Goal: Task Accomplishment & Management: Complete application form

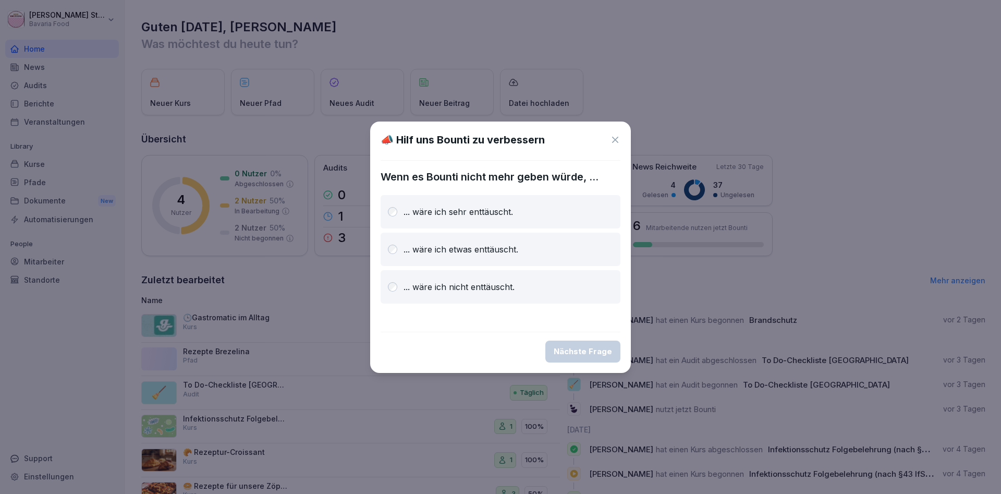
click at [615, 142] on icon at bounding box center [615, 139] width 10 height 10
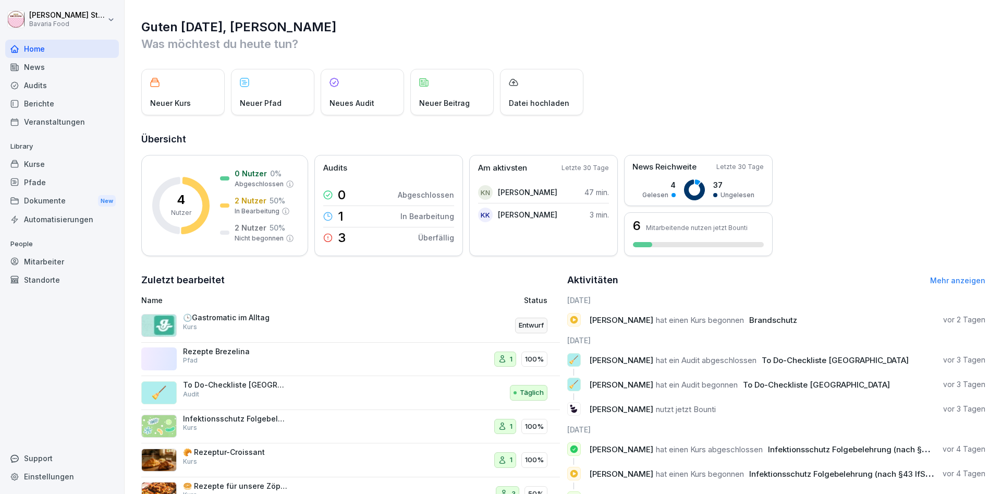
click at [41, 180] on div "Pfade" at bounding box center [62, 182] width 114 height 18
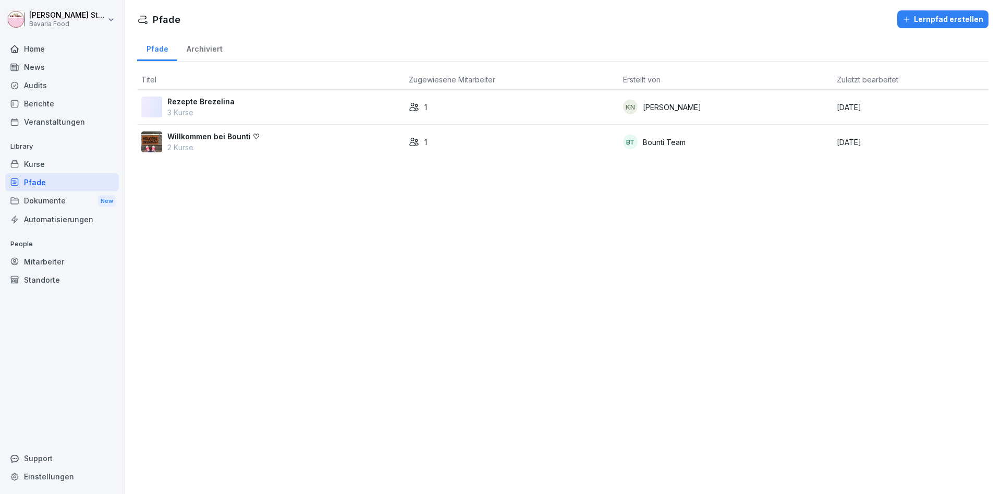
click at [191, 96] on p "Rezepte Brezelina" at bounding box center [200, 101] width 67 height 11
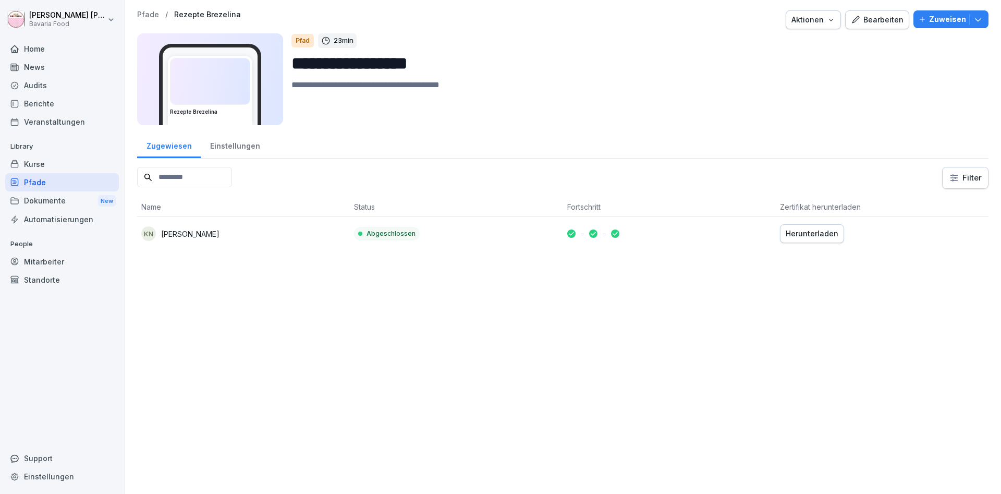
click at [895, 21] on div "Bearbeiten" at bounding box center [877, 19] width 53 height 11
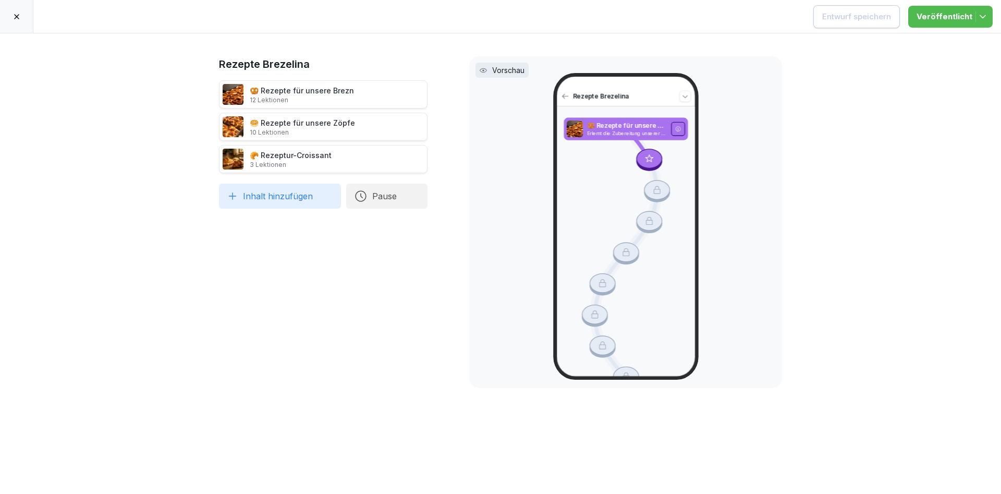
click at [387, 195] on button "Pause" at bounding box center [386, 195] width 81 height 25
click at [460, 157] on div "1 Tage" at bounding box center [491, 157] width 107 height 23
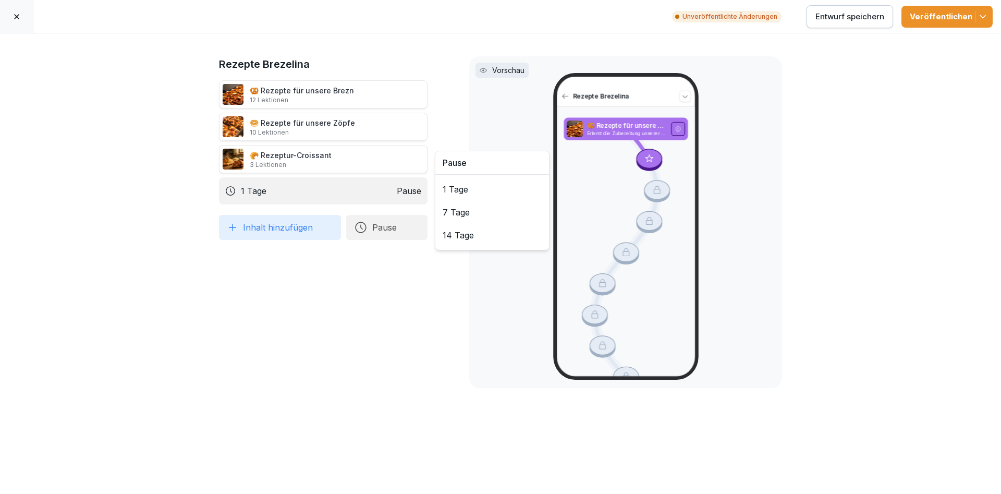
click at [448, 181] on div "1 Tage" at bounding box center [491, 189] width 107 height 23
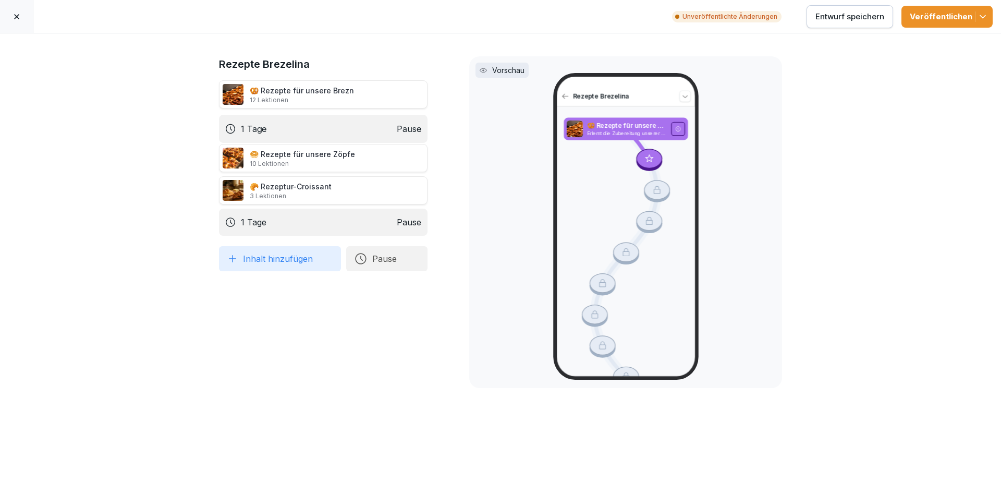
drag, startPoint x: 280, startPoint y: 221, endPoint x: 391, endPoint y: 128, distance: 145.0
click at [391, 128] on div "1 Tage Pause" at bounding box center [323, 129] width 208 height 28
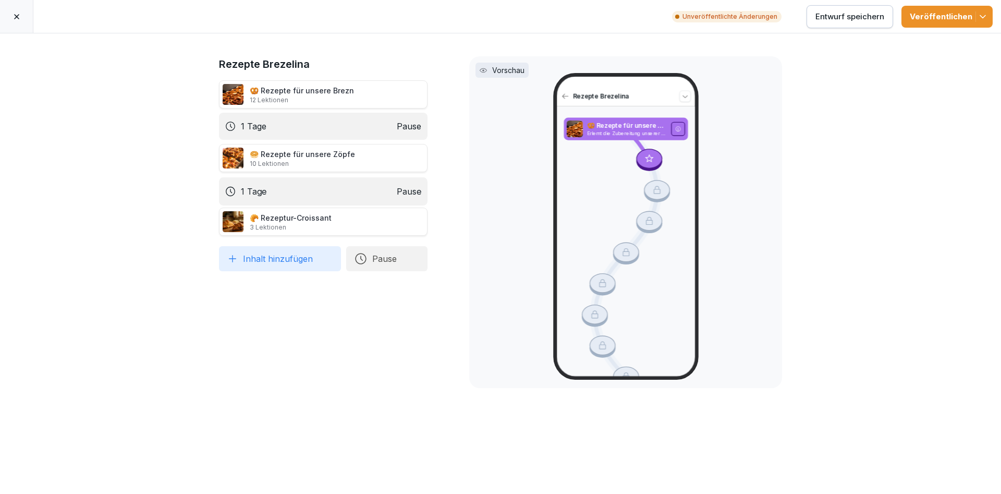
drag, startPoint x: 295, startPoint y: 225, endPoint x: 302, endPoint y: 194, distance: 31.6
click at [302, 194] on div "1 Tage Pause" at bounding box center [323, 191] width 208 height 28
click at [443, 124] on icon at bounding box center [439, 126] width 8 height 8
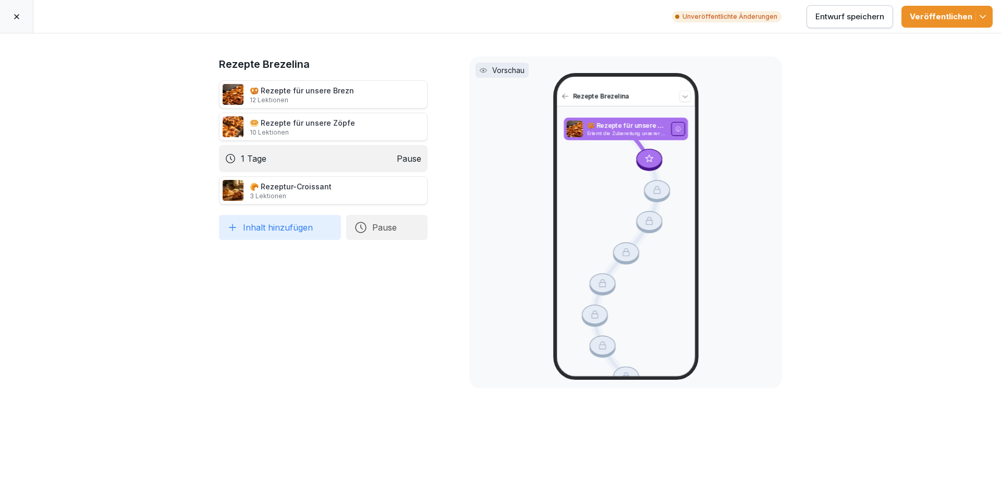
click at [443, 156] on icon at bounding box center [439, 158] width 8 height 8
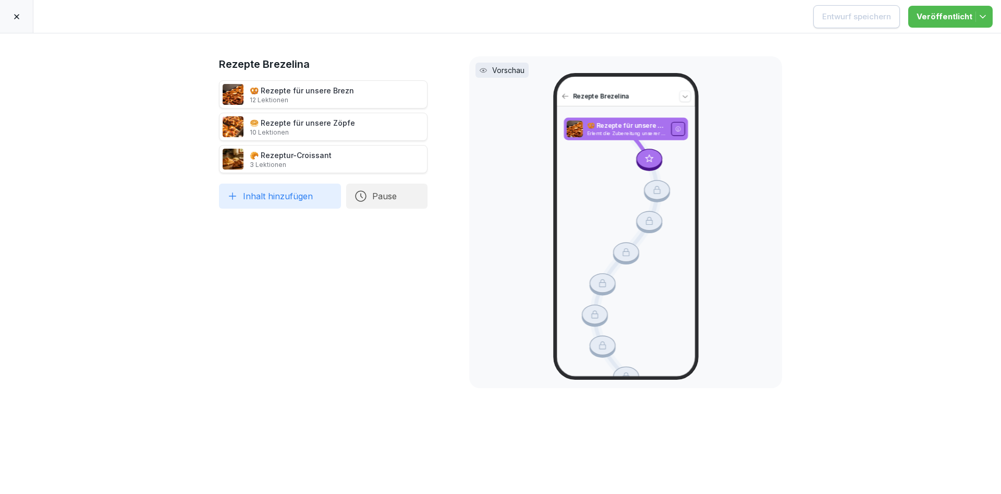
click at [17, 19] on icon at bounding box center [17, 17] width 8 height 8
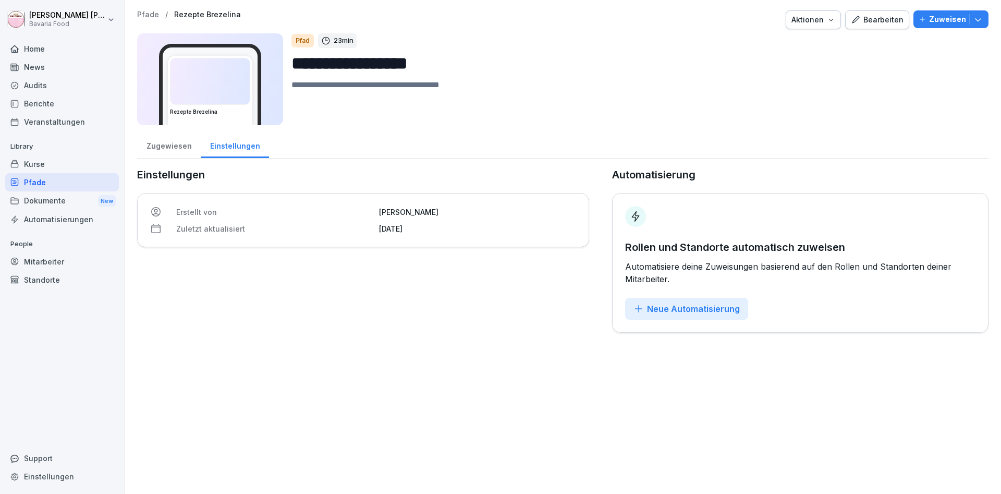
click at [29, 165] on div "Kurse" at bounding box center [62, 164] width 114 height 18
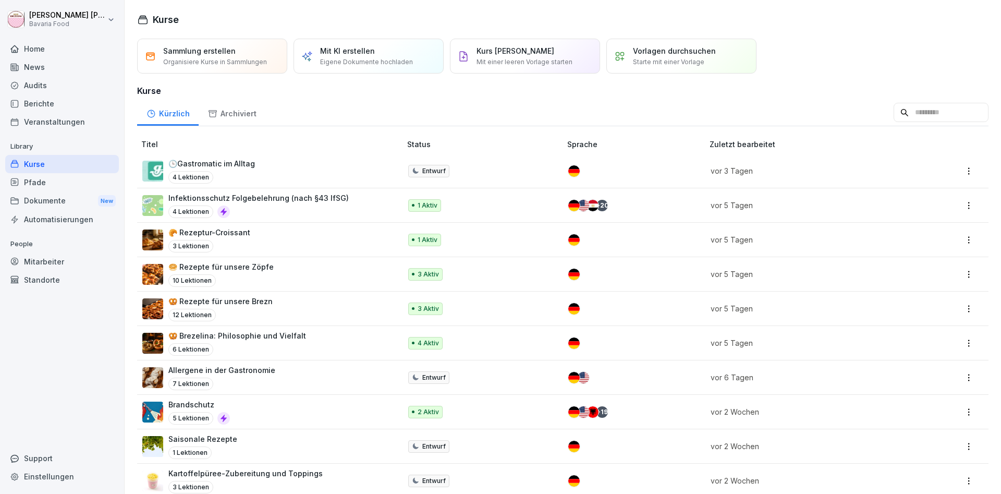
click at [235, 333] on p "🥨 Brezelina: Philosophie und Vielfalt" at bounding box center [237, 335] width 138 height 11
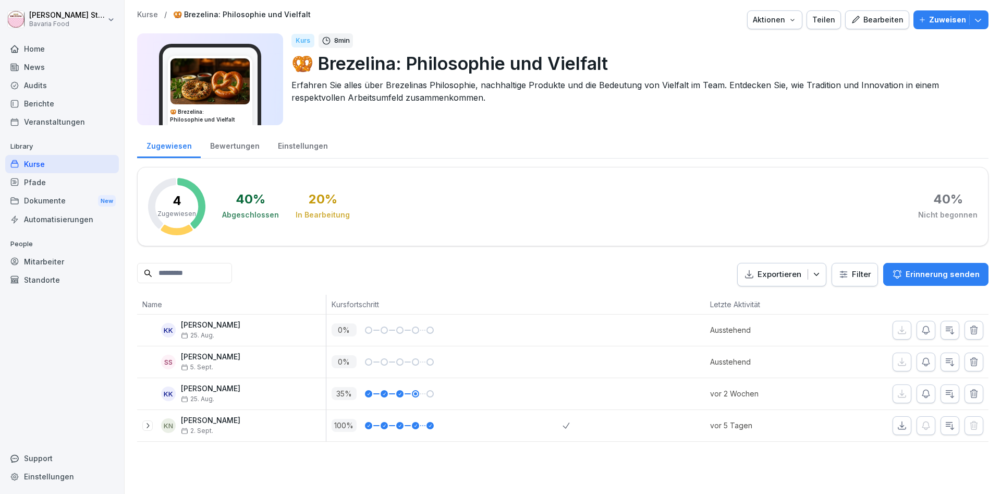
click at [884, 21] on div "Bearbeiten" at bounding box center [877, 19] width 53 height 11
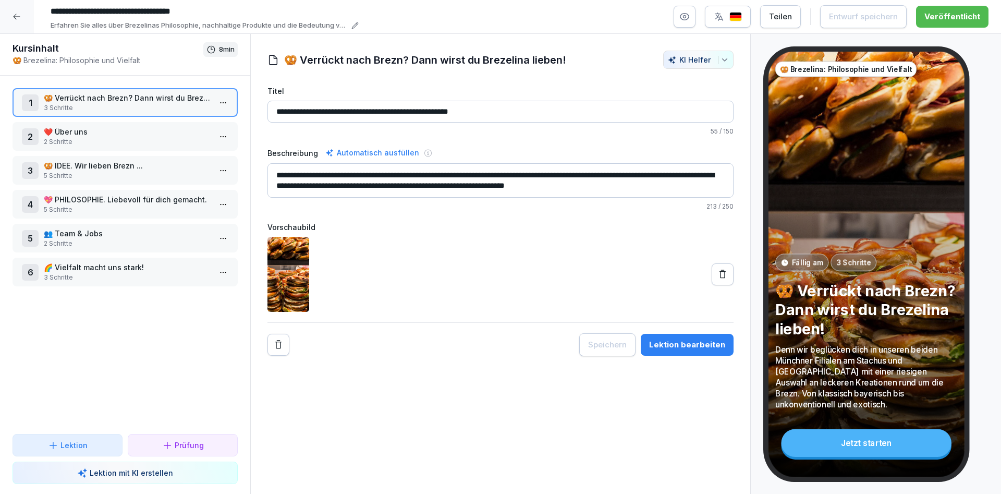
click at [56, 126] on p "❤️ Über uns" at bounding box center [127, 131] width 167 height 11
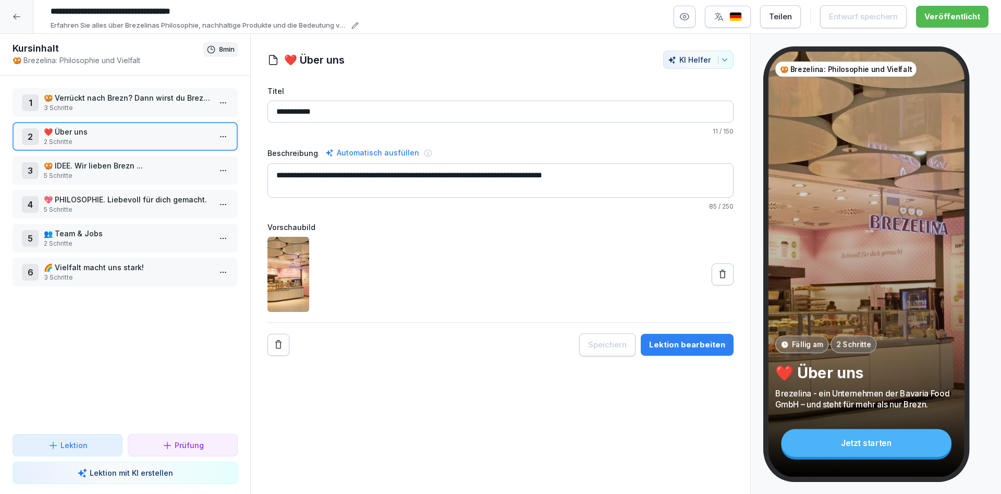
click at [63, 171] on p "5 Schritte" at bounding box center [127, 175] width 167 height 9
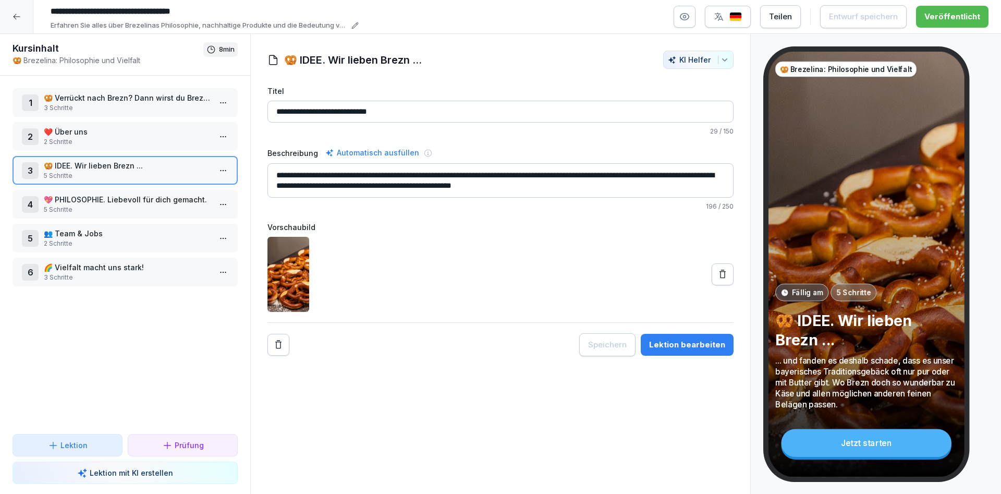
click at [66, 194] on p "💖 PHILOSOPHIE. Liebevoll für dich gemacht." at bounding box center [127, 199] width 167 height 11
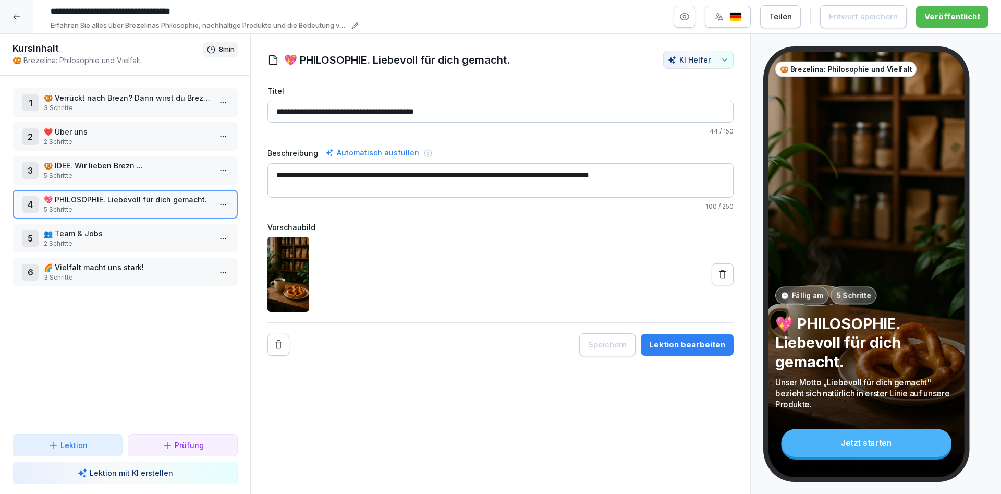
click at [73, 228] on p "👥 Team & Jobs" at bounding box center [127, 233] width 167 height 11
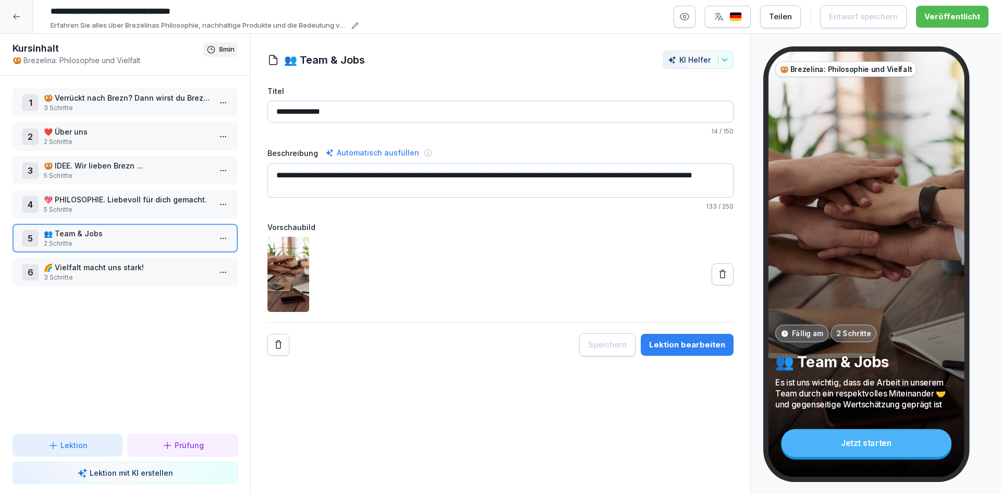
click at [103, 92] on p "🥨 Verrückt nach Brezn? Dann wirst du Brezelina lieben!" at bounding box center [127, 97] width 167 height 11
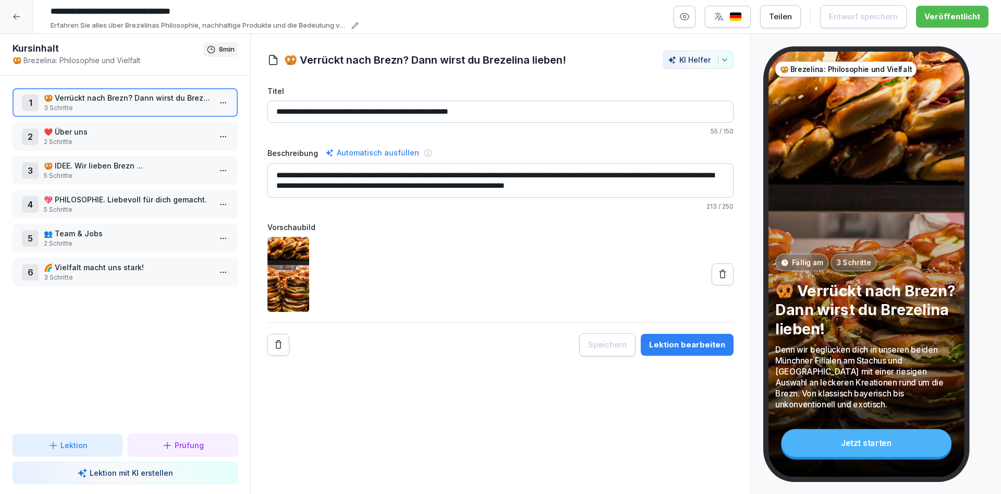
click at [87, 126] on p "❤️ Über uns" at bounding box center [127, 131] width 167 height 11
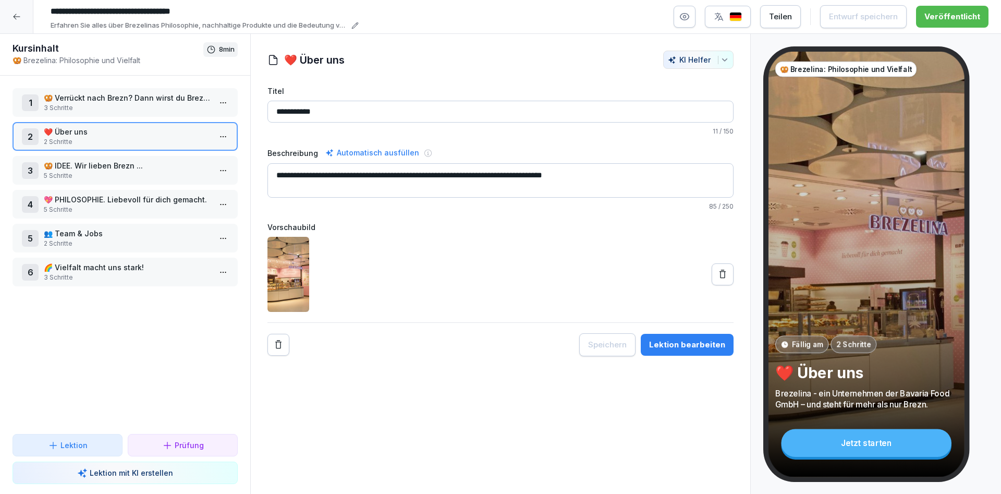
click at [71, 171] on p "5 Schritte" at bounding box center [127, 175] width 167 height 9
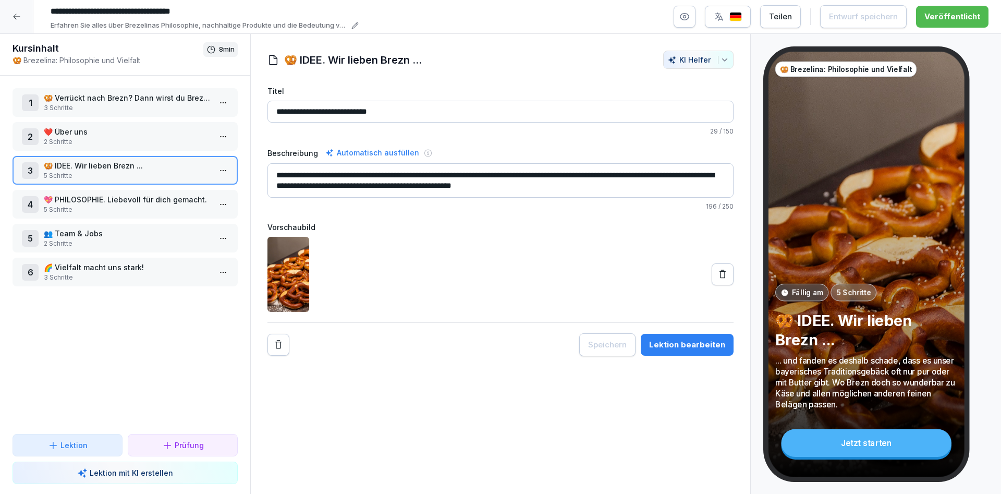
click at [66, 205] on p "5 Schritte" at bounding box center [127, 209] width 167 height 9
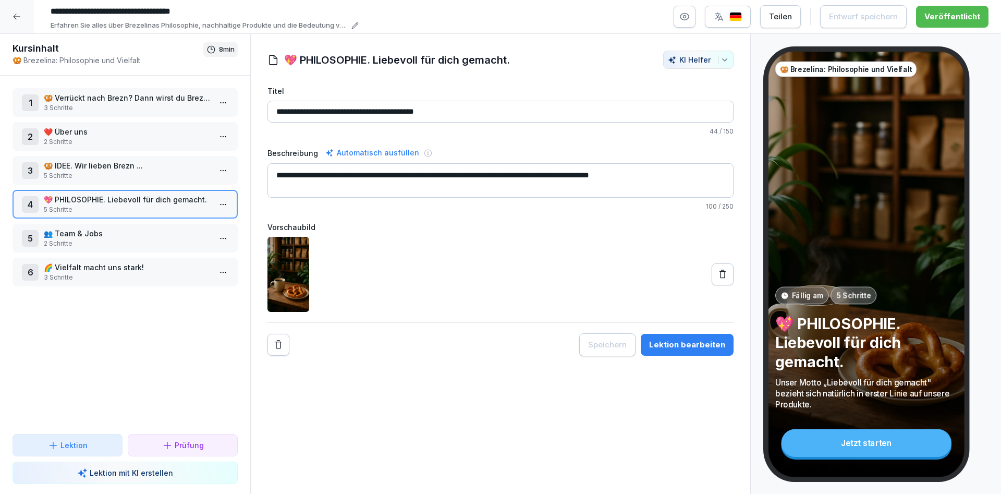
click at [65, 239] on p "2 Schritte" at bounding box center [127, 243] width 167 height 9
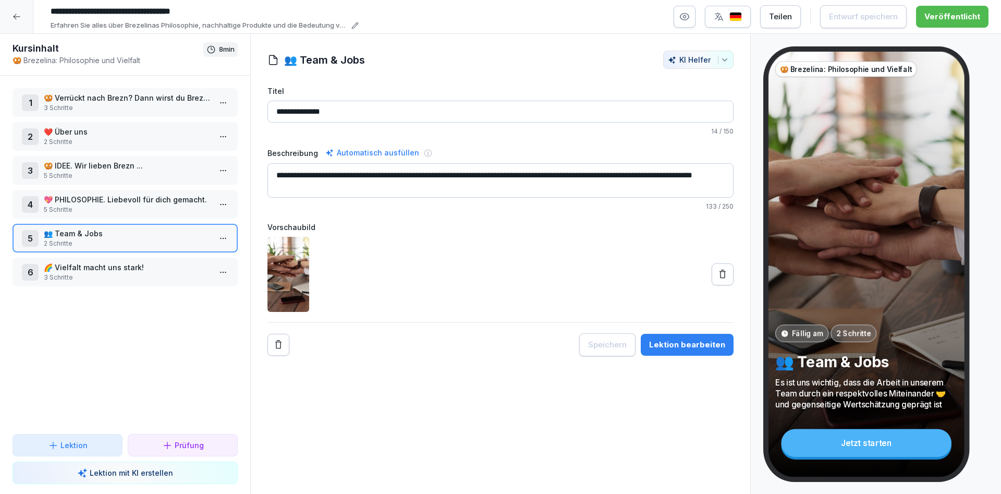
click at [681, 343] on div "Lektion bearbeiten" at bounding box center [687, 344] width 76 height 11
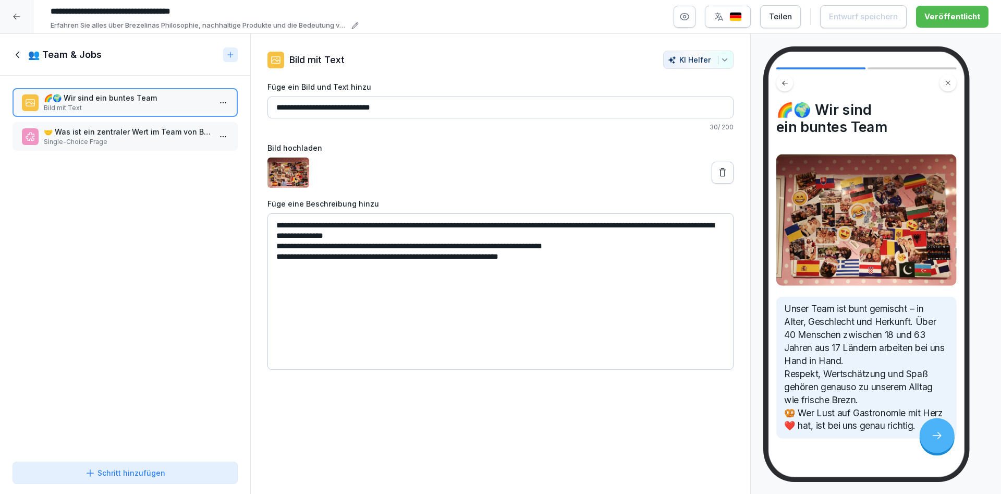
click at [16, 16] on icon at bounding box center [16, 17] width 7 height 6
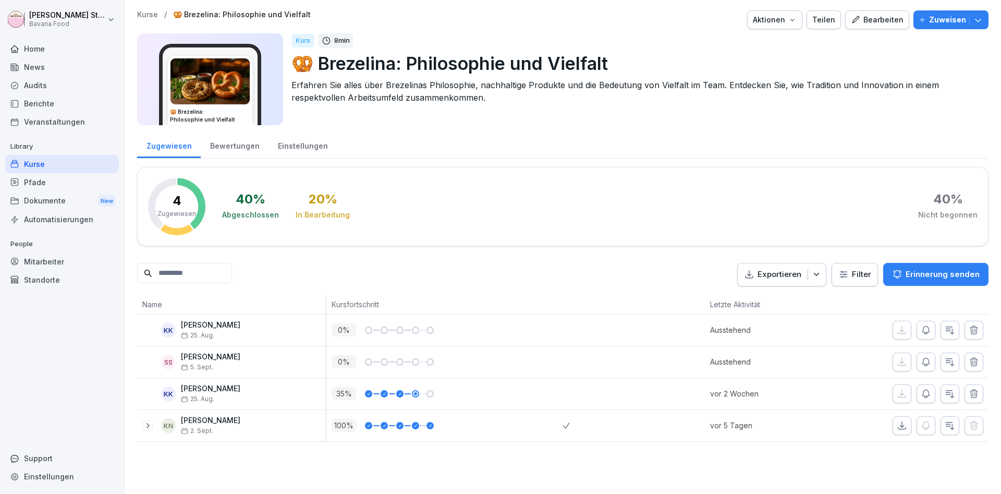
click at [38, 165] on div "Kurse" at bounding box center [62, 164] width 114 height 18
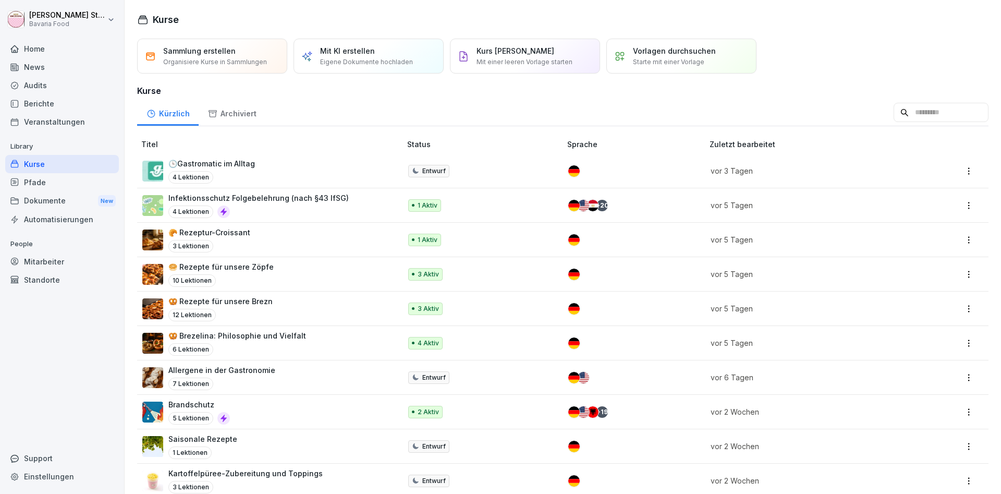
click at [236, 330] on p "🥨 Brezelina: Philosophie und Vielfalt" at bounding box center [237, 335] width 138 height 11
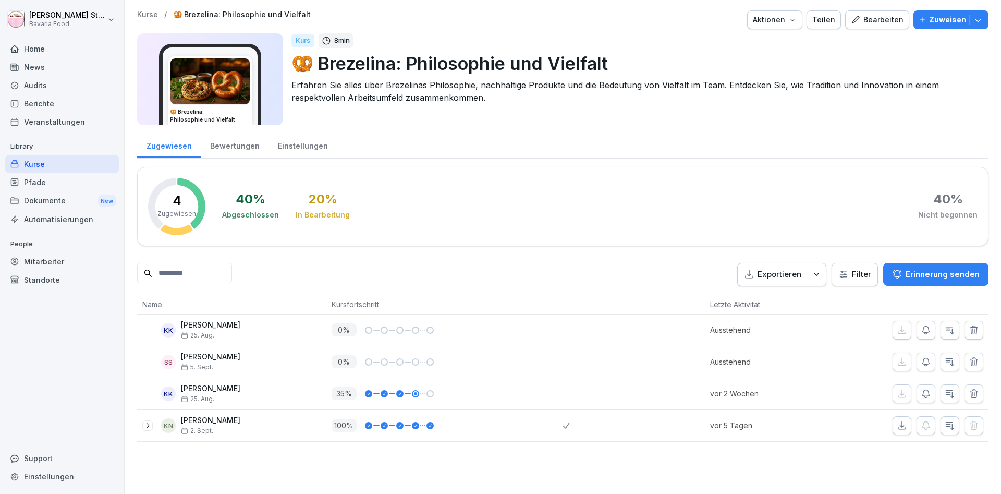
click at [898, 16] on div "Bearbeiten" at bounding box center [877, 19] width 53 height 11
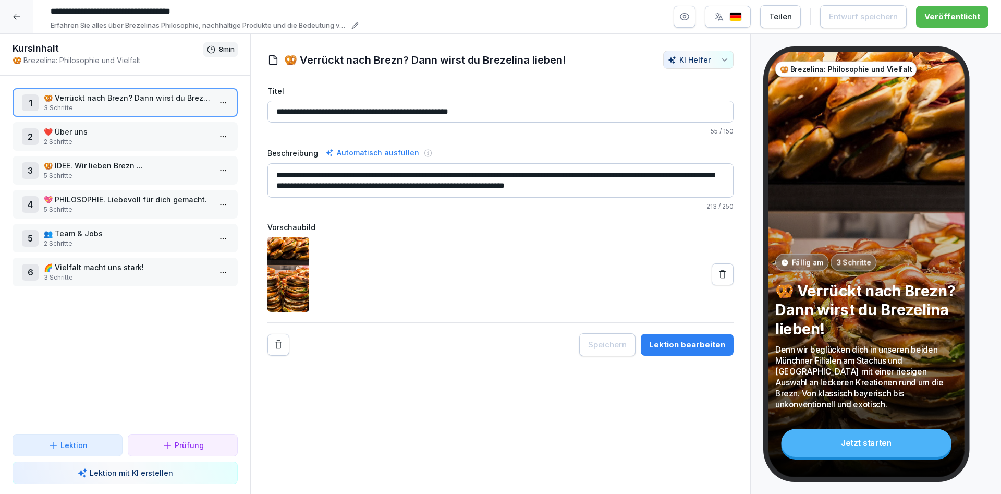
click at [177, 194] on p "💖 PHILOSOPHIE. Liebevoll für dich gemacht." at bounding box center [127, 199] width 167 height 11
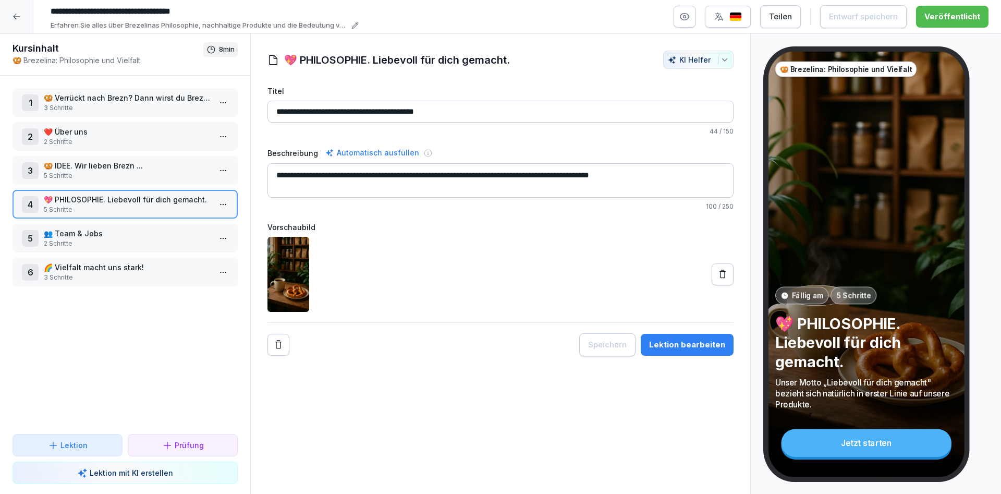
click at [15, 15] on icon at bounding box center [17, 17] width 8 height 8
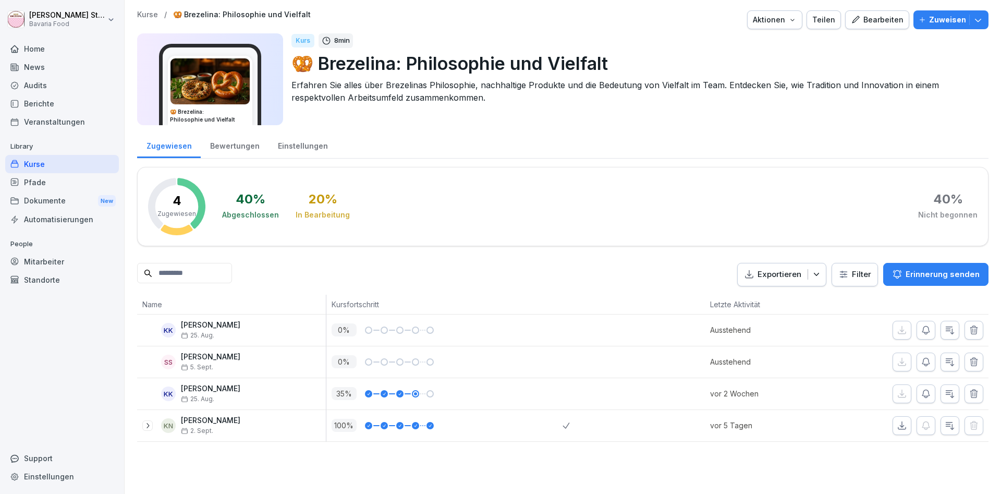
click at [50, 83] on div "Audits" at bounding box center [62, 85] width 114 height 18
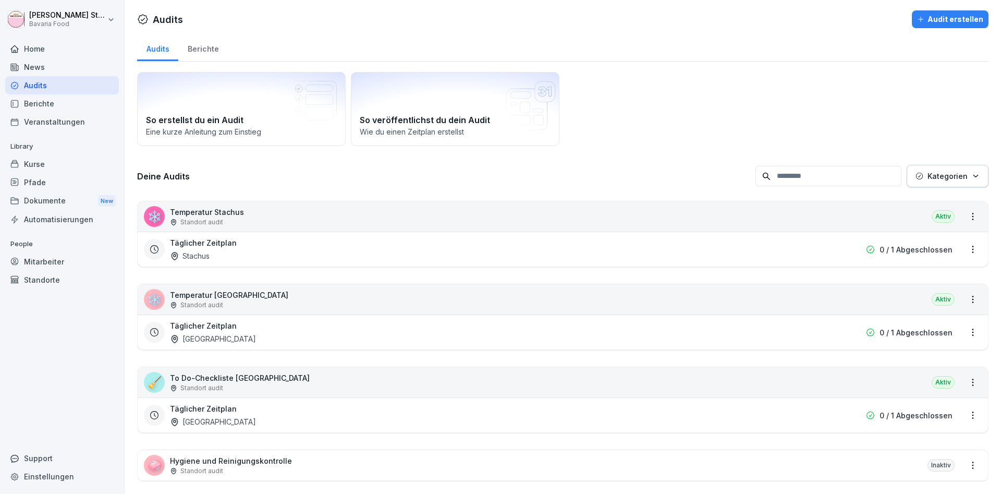
click at [257, 372] on p "To Do-Checkliste [GEOGRAPHIC_DATA]" at bounding box center [240, 377] width 140 height 11
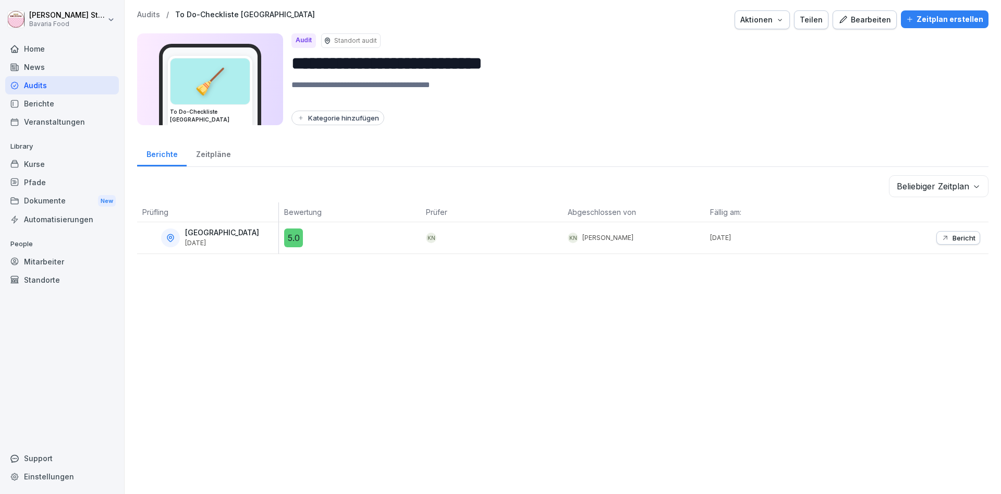
click at [872, 17] on div "Bearbeiten" at bounding box center [864, 19] width 53 height 11
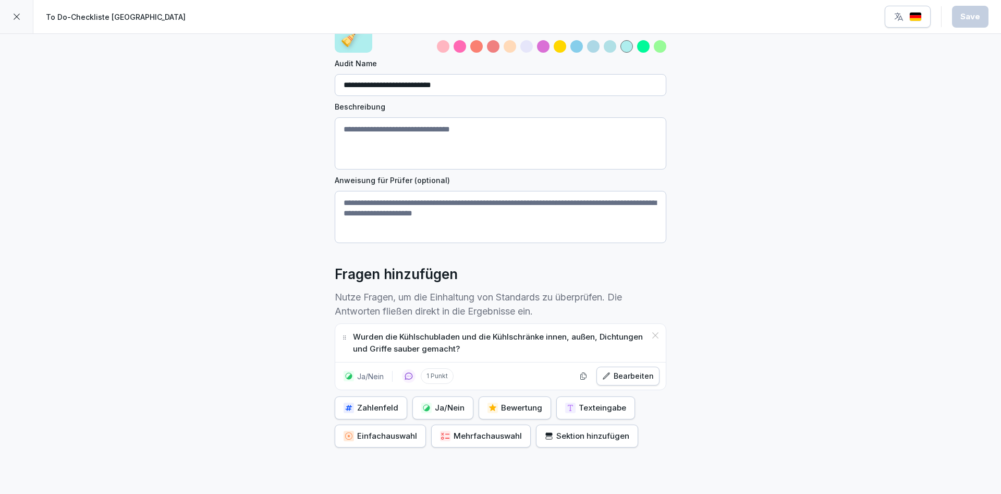
scroll to position [94, 0]
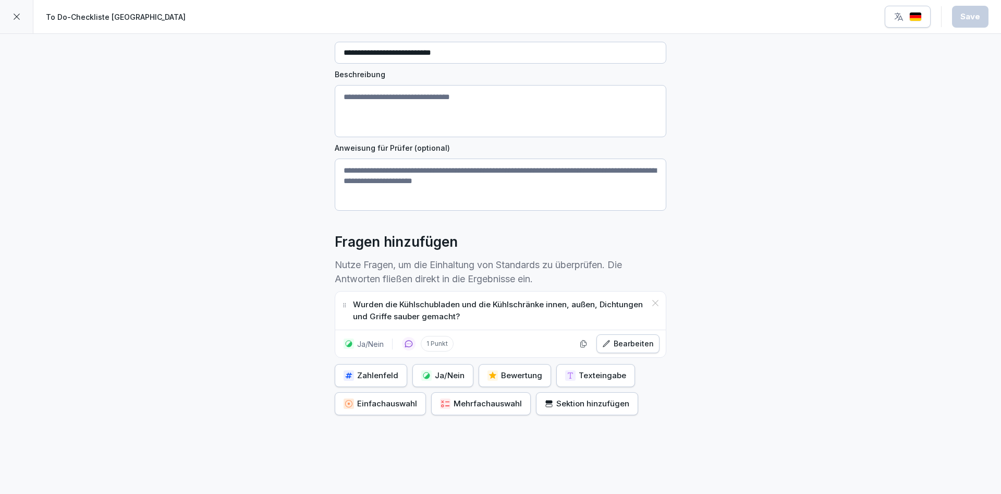
click at [16, 18] on icon at bounding box center [17, 17] width 6 height 6
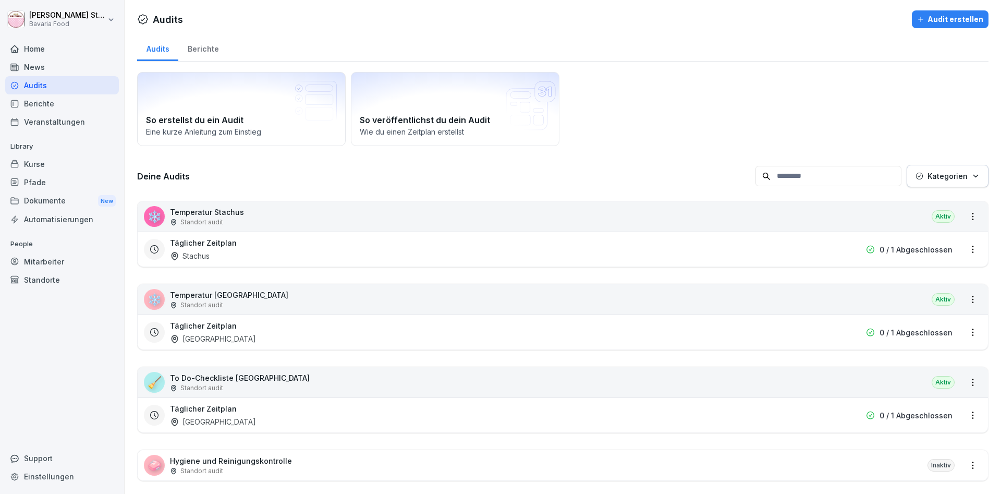
click at [958, 21] on div "Audit erstellen" at bounding box center [950, 19] width 66 height 11
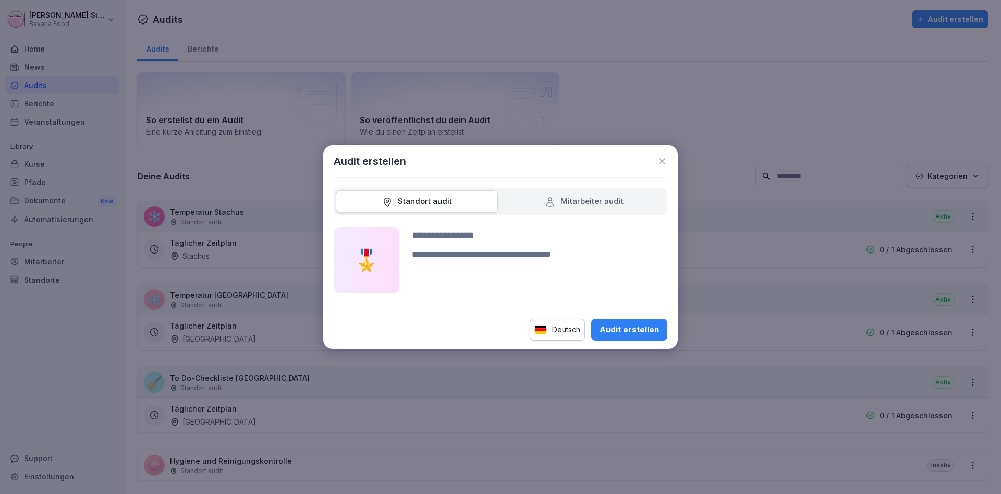
click at [589, 199] on div "Mitarbeiter audit" at bounding box center [584, 201] width 79 height 12
click at [644, 332] on div "Audit erstellen" at bounding box center [628, 329] width 59 height 11
type input "**********"
click at [633, 329] on div "Audit erstellen" at bounding box center [628, 329] width 59 height 11
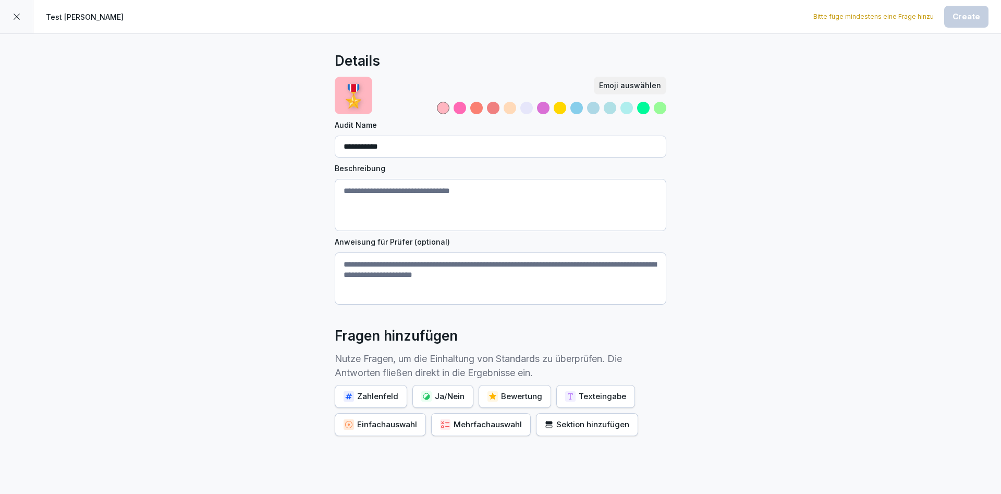
click at [345, 190] on textarea "Beschreibung" at bounding box center [500, 205] width 331 height 52
drag, startPoint x: 522, startPoint y: 279, endPoint x: 349, endPoint y: 274, distance: 173.6
click at [349, 274] on textarea "Anweisung für Prüfer (optional)" at bounding box center [500, 278] width 331 height 52
click at [420, 187] on textarea "**********" at bounding box center [500, 205] width 331 height 52
drag, startPoint x: 515, startPoint y: 190, endPoint x: 483, endPoint y: 189, distance: 31.8
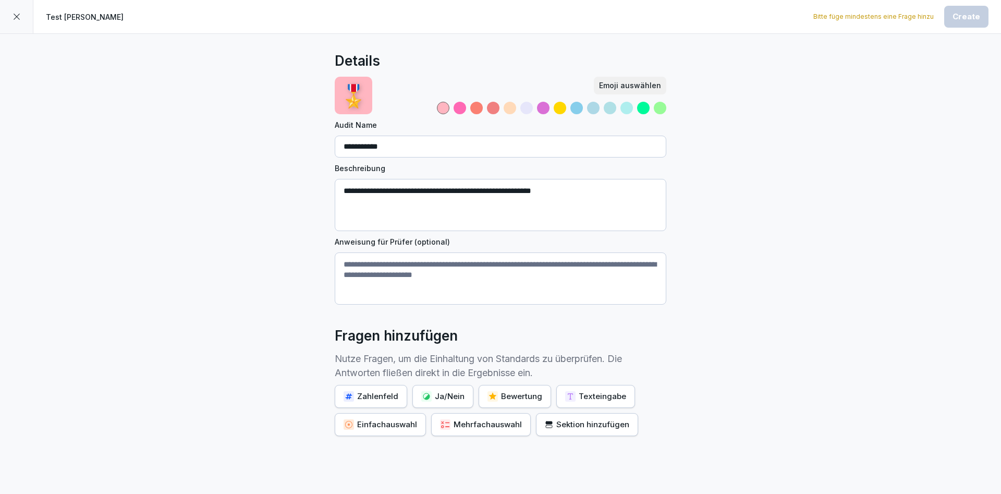
click at [483, 189] on textarea "**********" at bounding box center [500, 205] width 331 height 52
click at [643, 190] on textarea "**********" at bounding box center [500, 205] width 331 height 52
type textarea "**********"
drag, startPoint x: 501, startPoint y: 281, endPoint x: 338, endPoint y: 272, distance: 162.9
click at [338, 272] on textarea "Anweisung für Prüfer (optional)" at bounding box center [500, 278] width 331 height 52
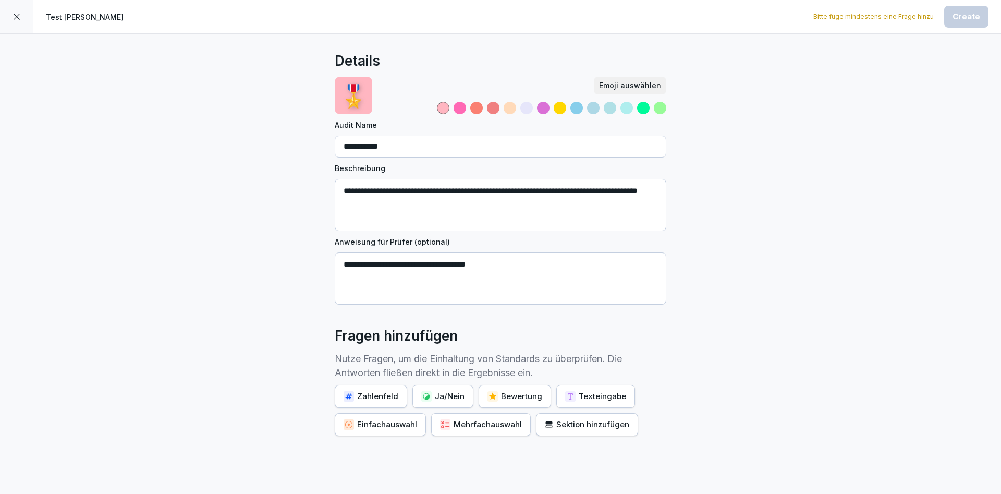
type textarea "**********"
click at [444, 400] on div "Ja/Nein" at bounding box center [442, 395] width 43 height 11
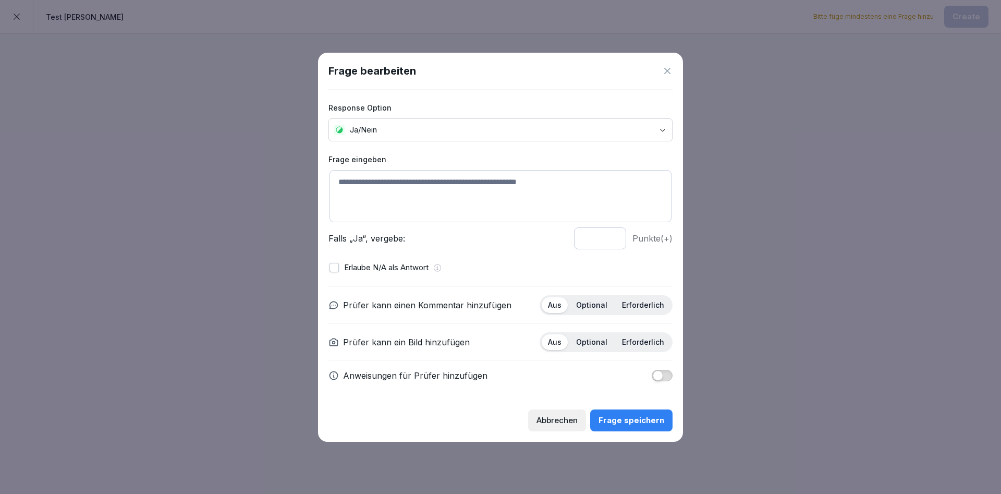
click at [335, 177] on textarea at bounding box center [500, 196] width 342 height 52
click at [334, 265] on button "button" at bounding box center [333, 267] width 9 height 9
drag, startPoint x: 385, startPoint y: 180, endPoint x: 360, endPoint y: 179, distance: 25.0
click at [360, 179] on textarea "**********" at bounding box center [500, 196] width 342 height 52
type textarea "**********"
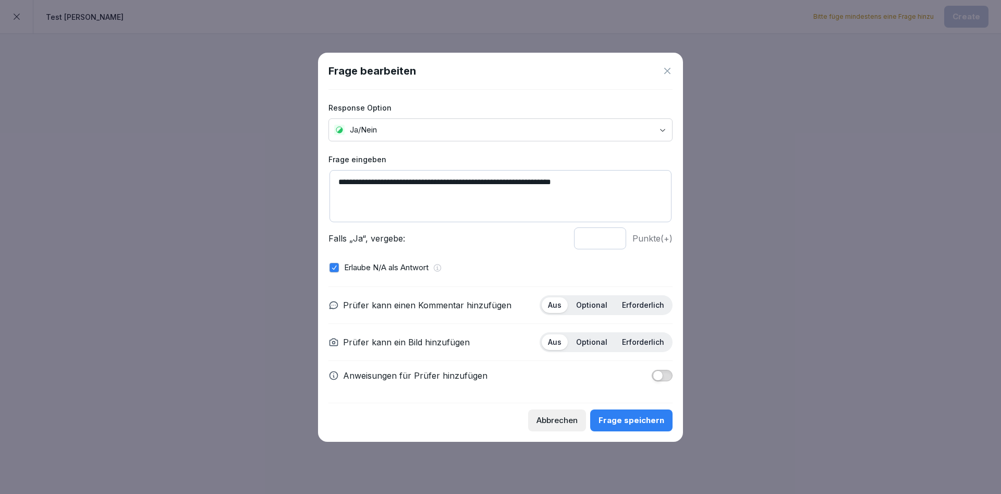
click at [594, 303] on p "Optional" at bounding box center [591, 304] width 31 height 9
click at [333, 268] on button "button" at bounding box center [333, 267] width 9 height 9
click at [629, 416] on div "Frage speichern" at bounding box center [631, 419] width 66 height 11
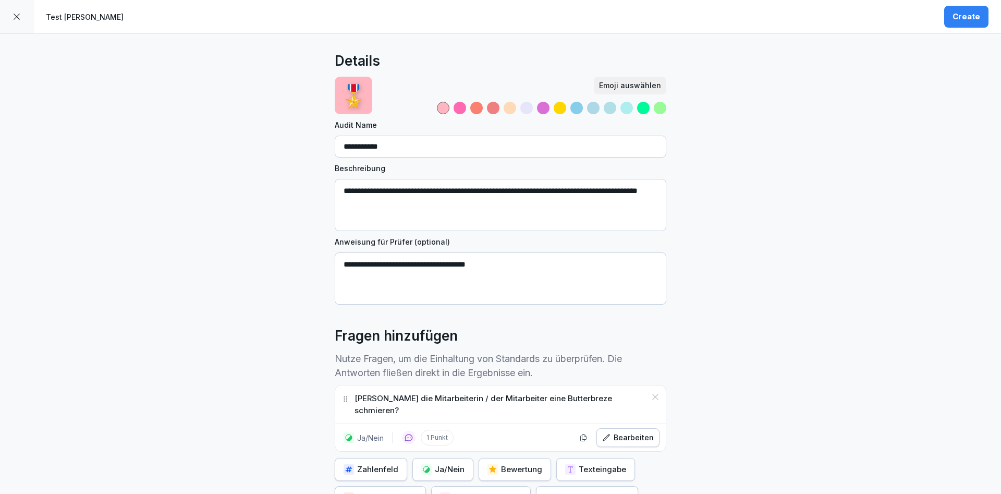
click at [971, 17] on div "Create" at bounding box center [966, 16] width 28 height 11
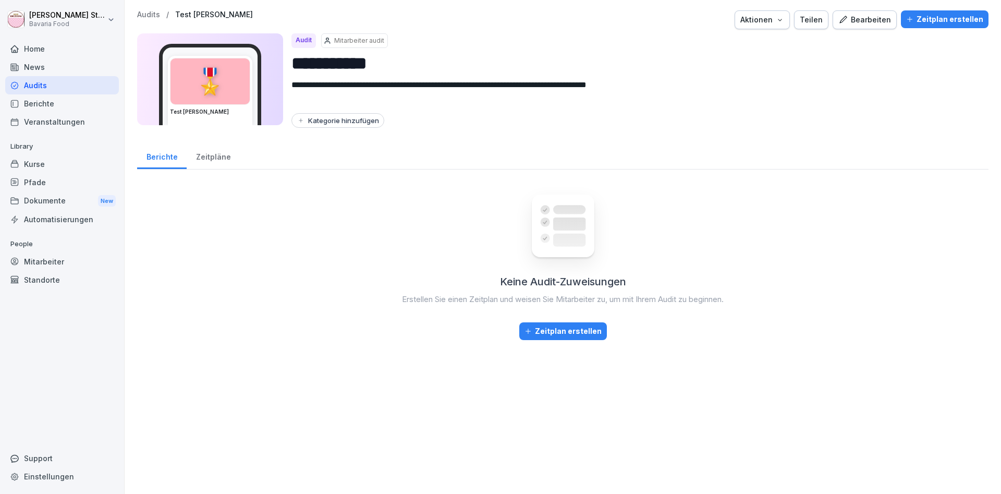
click at [571, 325] on div "Zeitplan erstellen" at bounding box center [562, 330] width 77 height 11
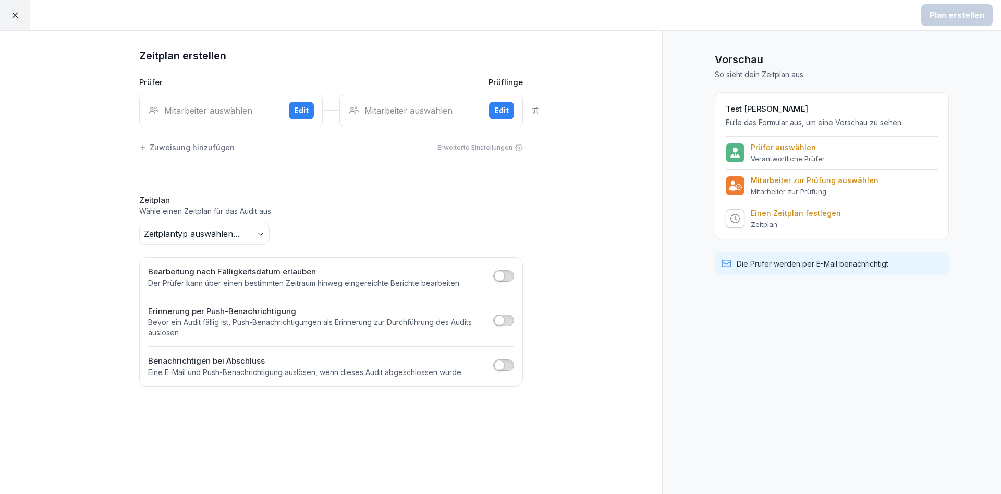
click at [11, 15] on icon at bounding box center [14, 14] width 9 height 9
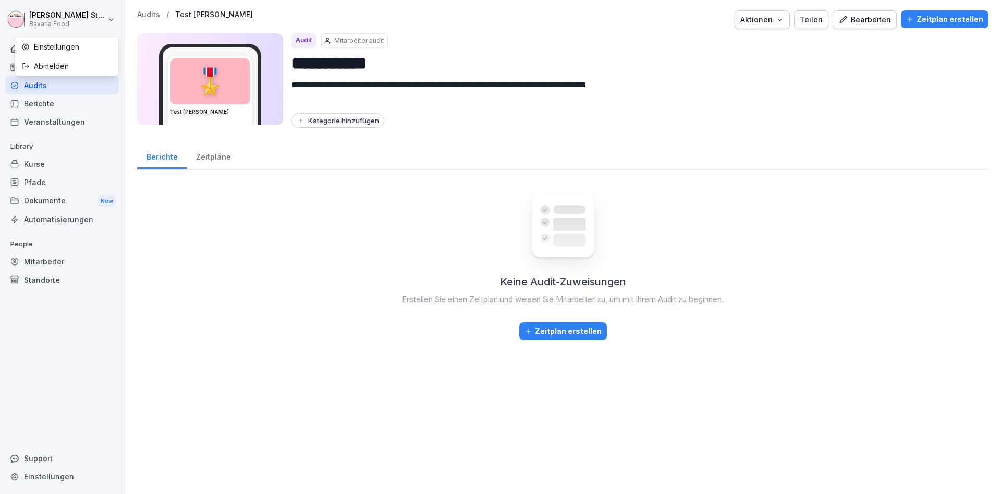
click at [54, 15] on html "**********" at bounding box center [500, 247] width 1001 height 494
click at [200, 273] on html "**********" at bounding box center [500, 247] width 1001 height 494
